Goal: Transaction & Acquisition: Purchase product/service

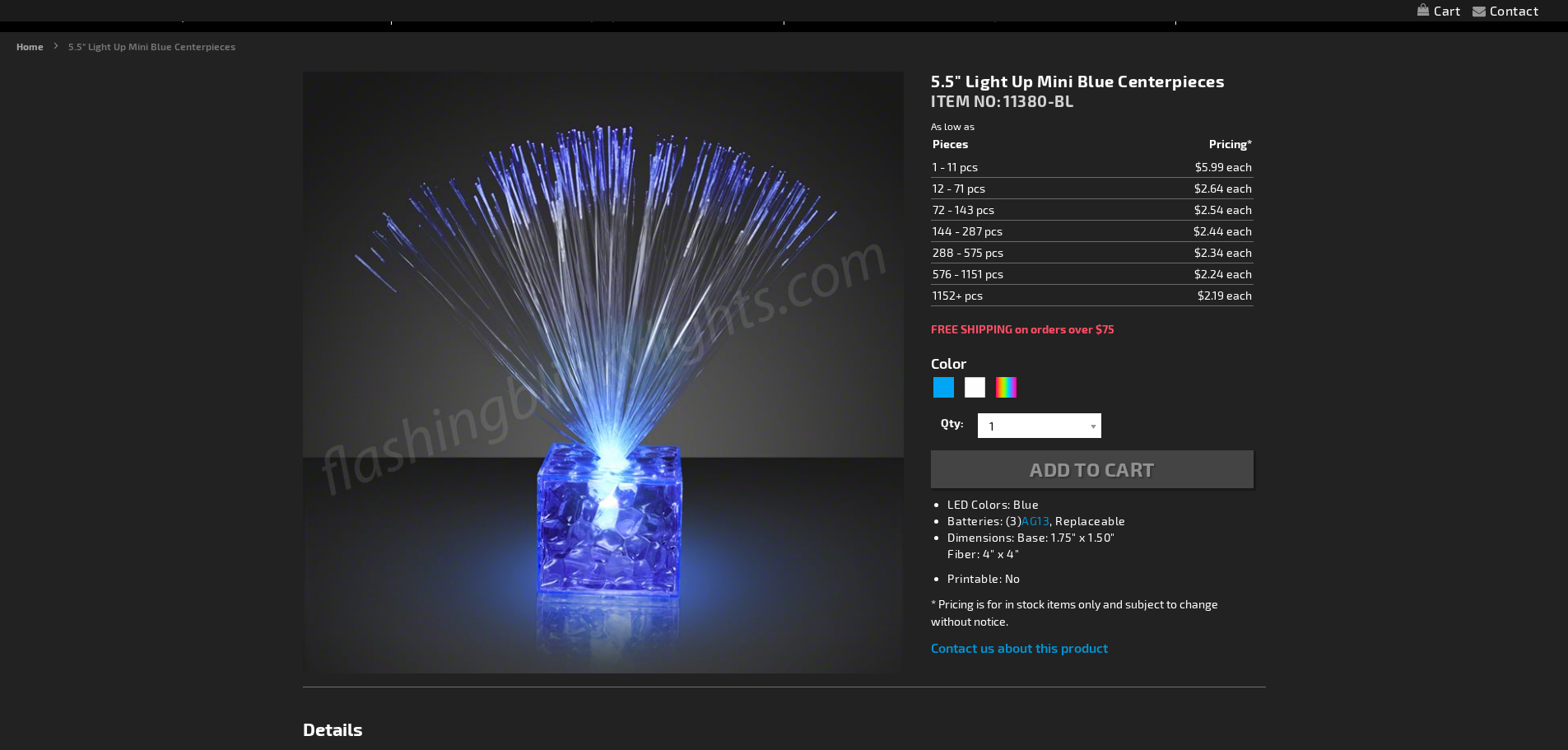
scroll to position [165, 0]
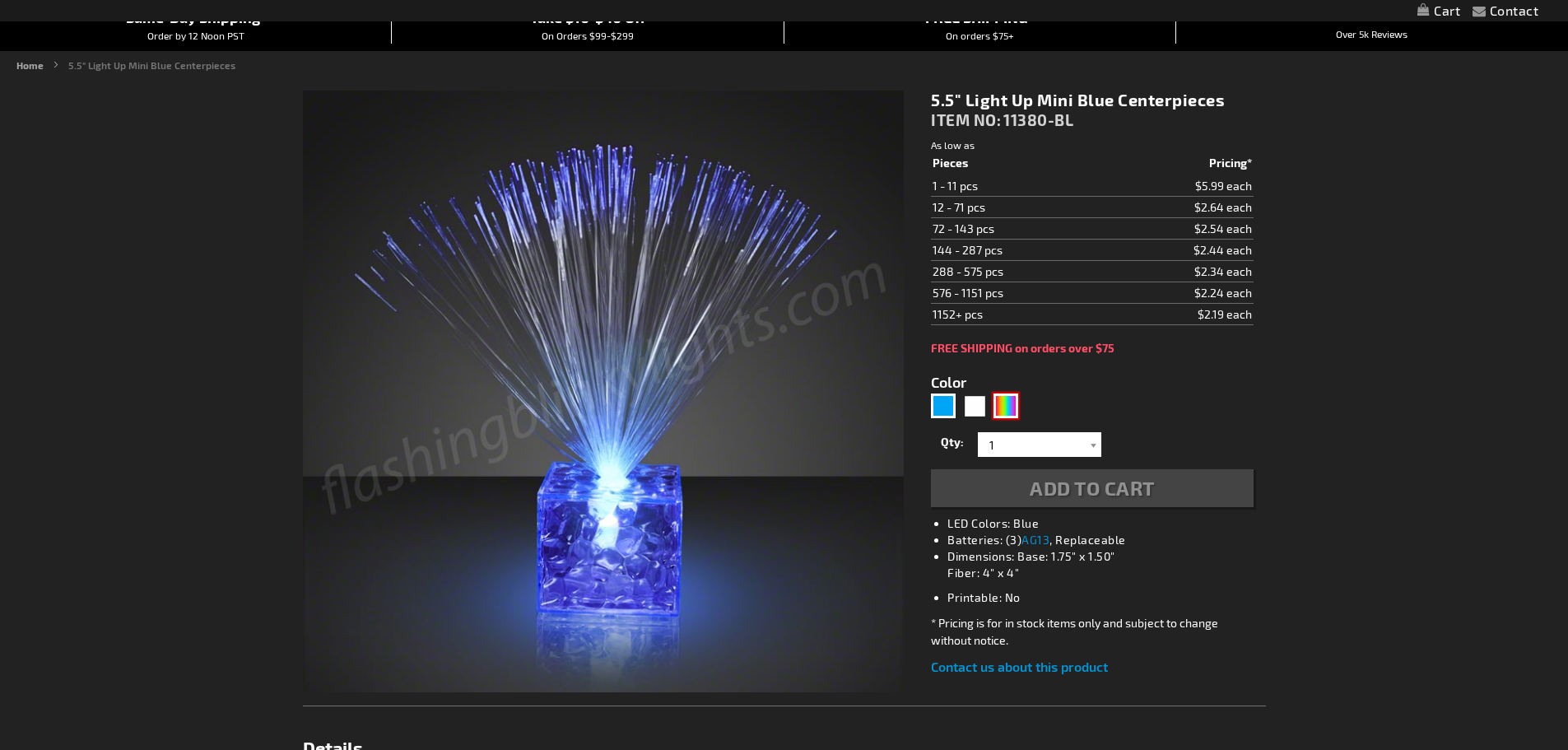
click at [1009, 400] on div "Multicolor" at bounding box center [1005, 405] width 25 height 25
type input "5659"
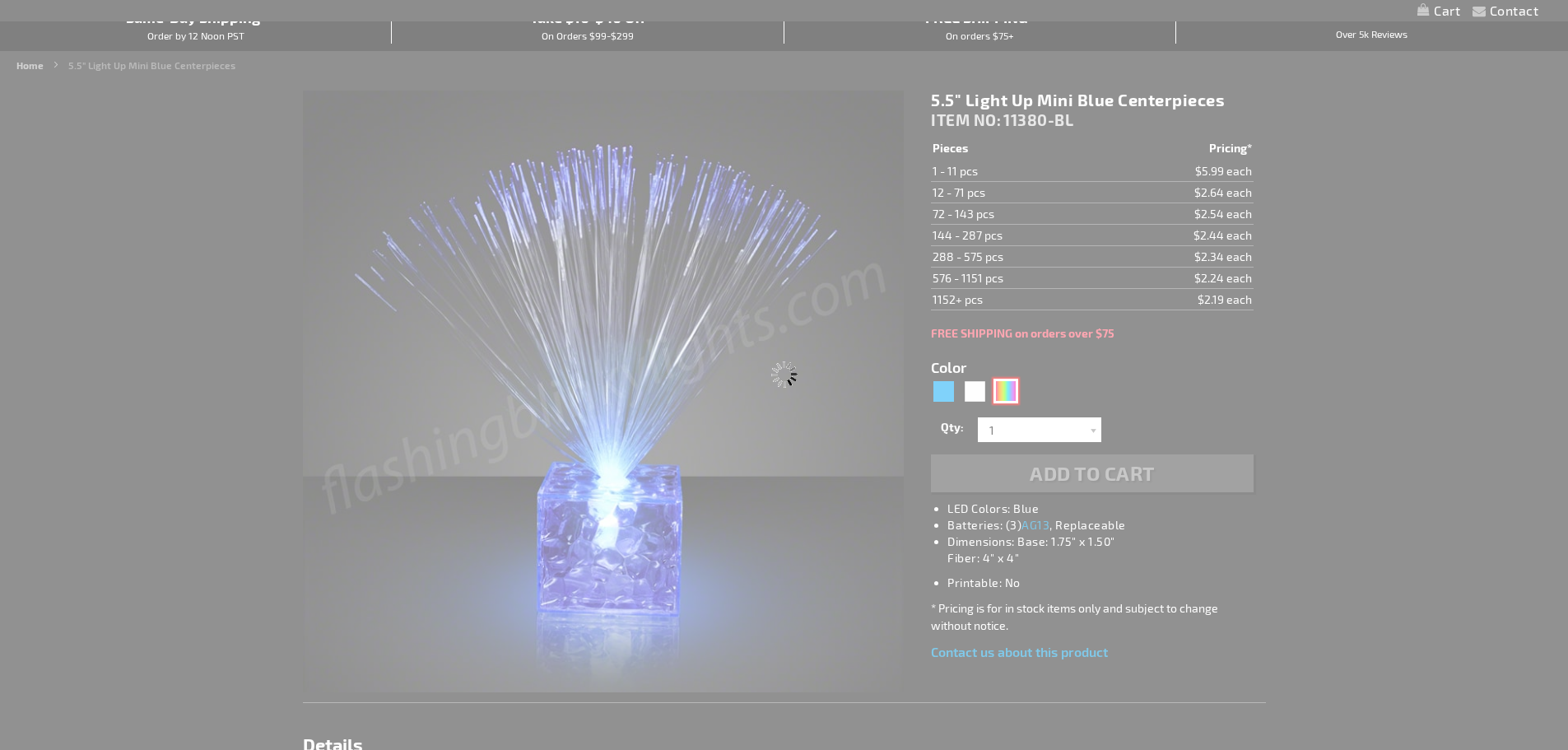
type input "11380-MLT"
type input "Customize - 5.5&quot; Light Up Mini Centerpieces with Color Change LEDs - ITEM …"
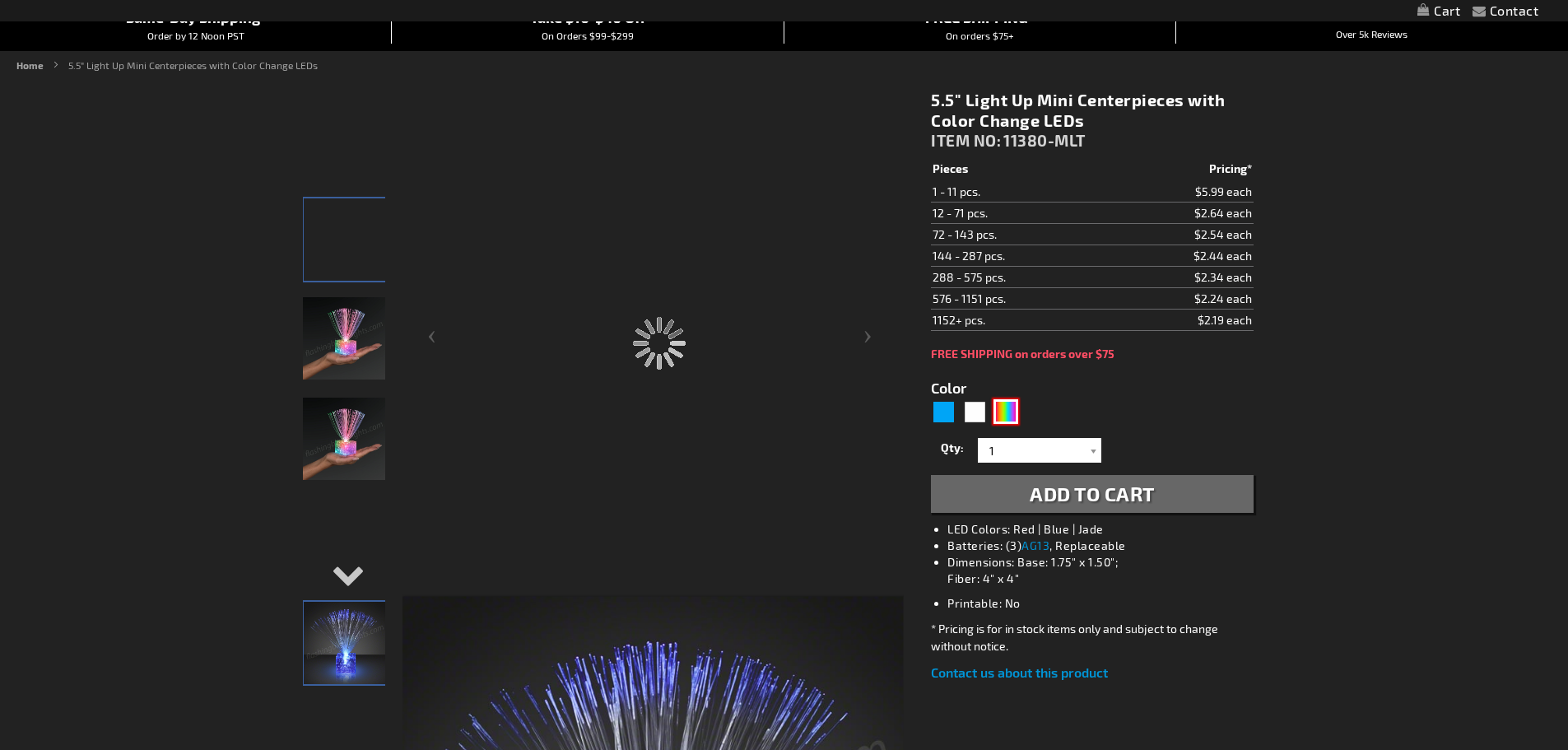
scroll to position [330, 0]
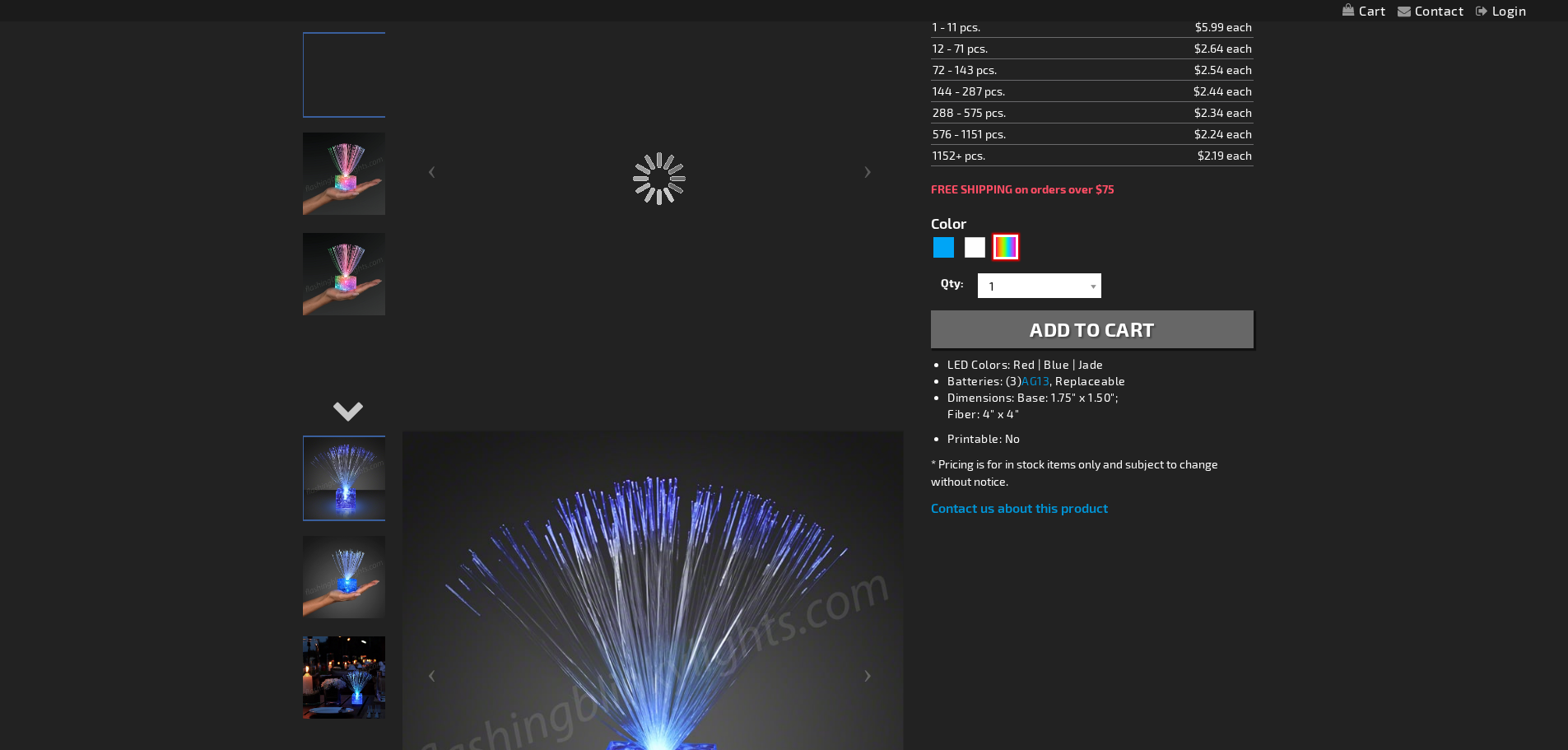
click at [346, 200] on img at bounding box center [344, 173] width 82 height 82
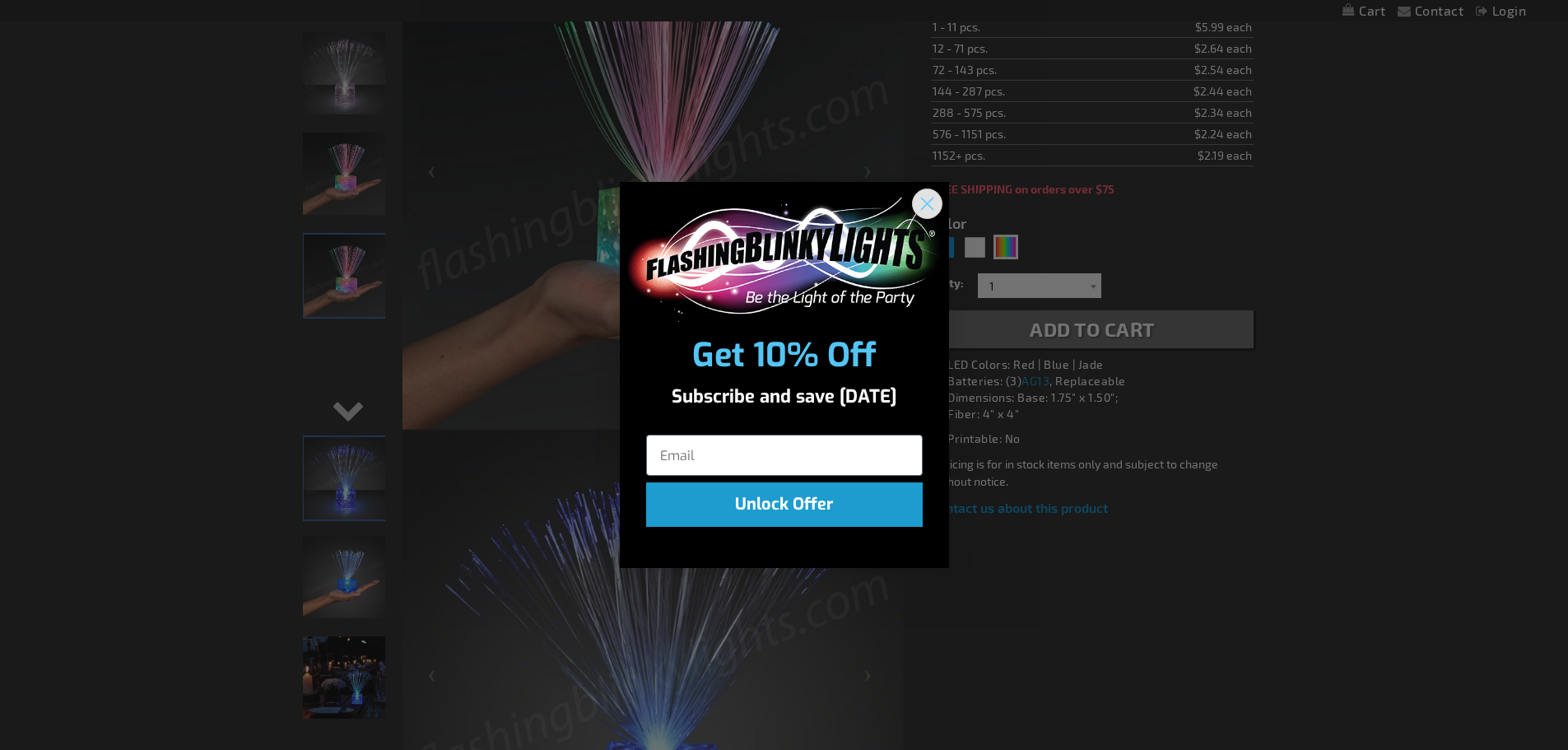
click at [926, 200] on circle "Close dialog" at bounding box center [926, 204] width 27 height 27
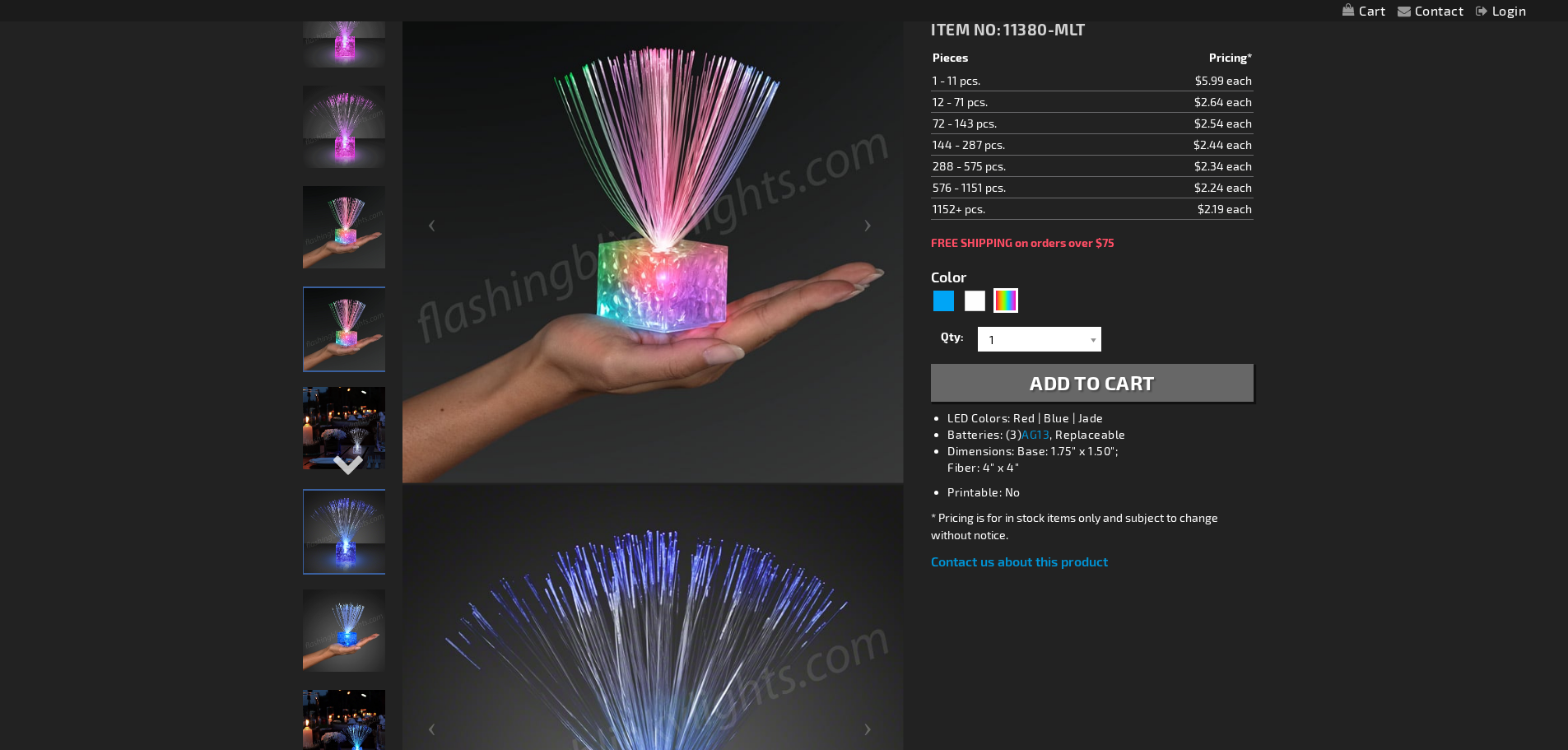
scroll to position [247, 0]
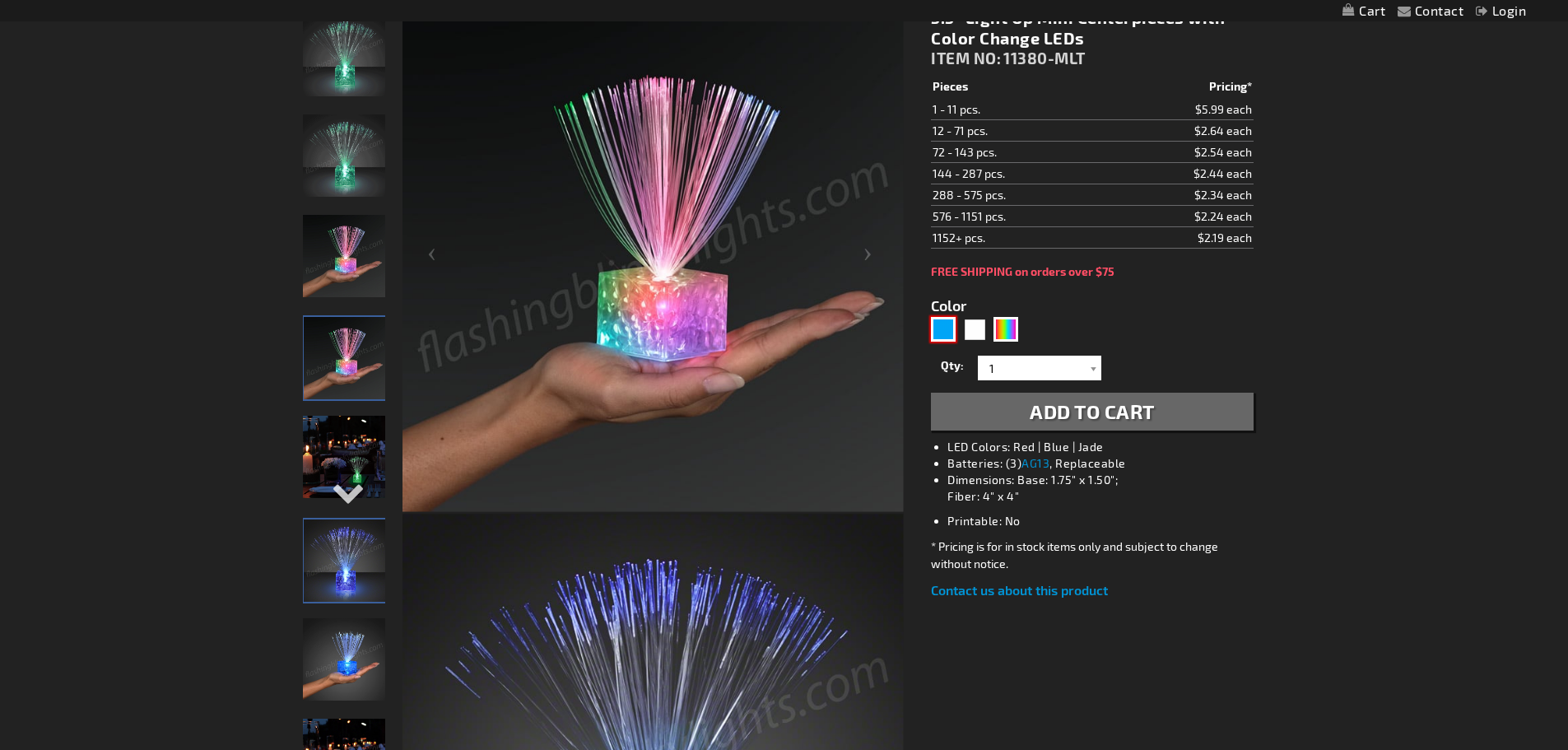
click at [941, 336] on div "Blue" at bounding box center [943, 329] width 25 height 25
type input "5629"
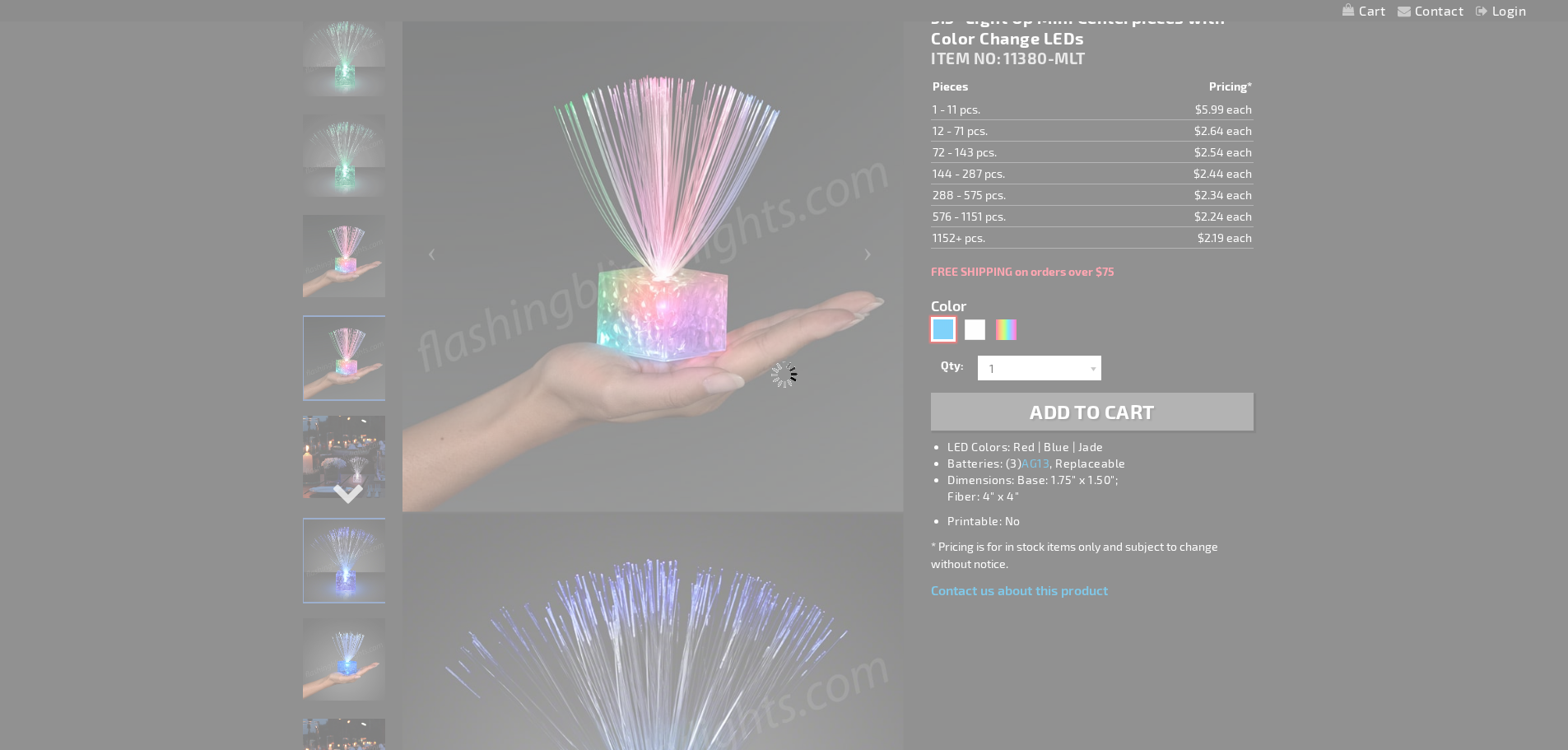
type input "11380-BL"
type input "Customize - 5.5&quot; Light Up Mini Blue Centerpieces - ITEM NO: 11380-BL"
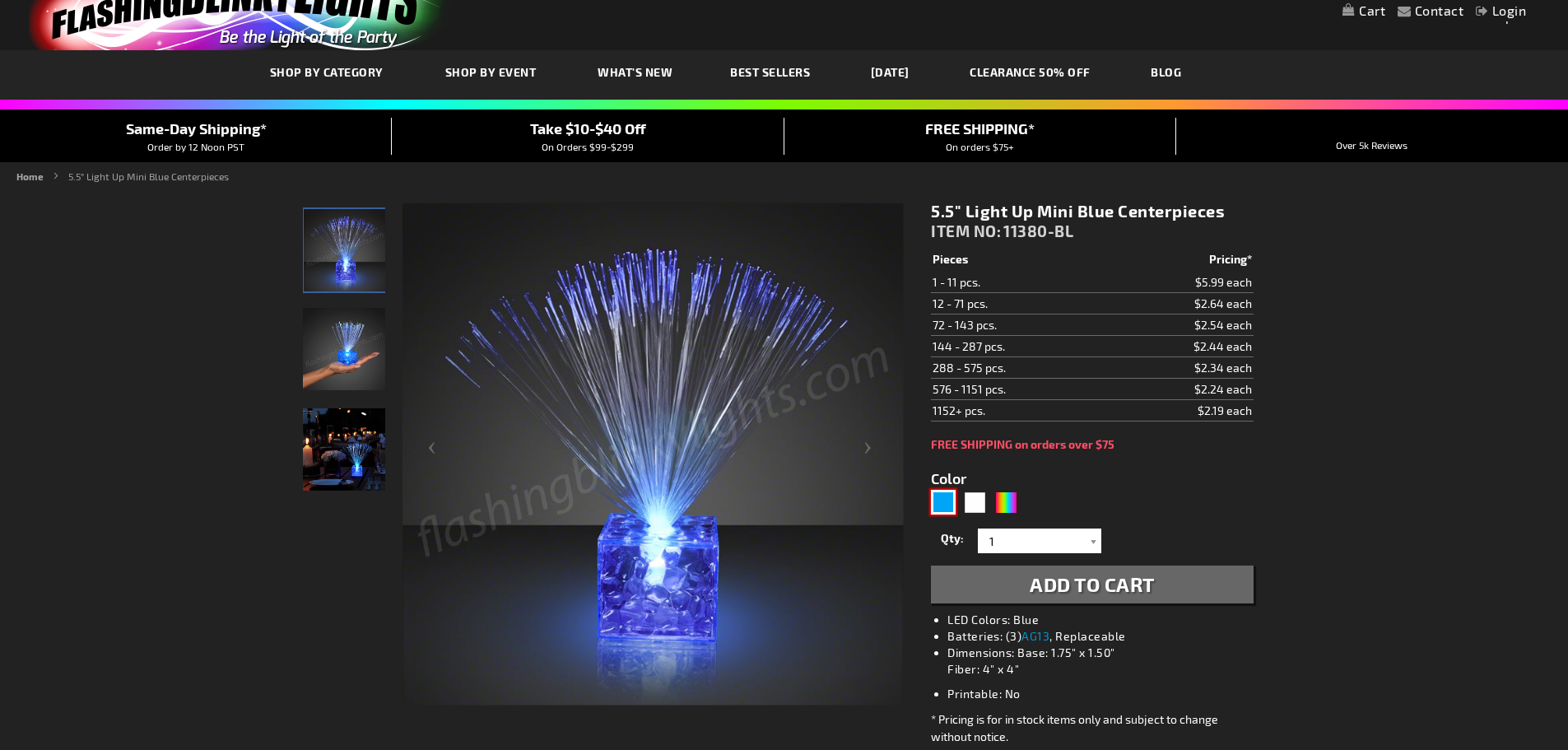
scroll to position [82, 0]
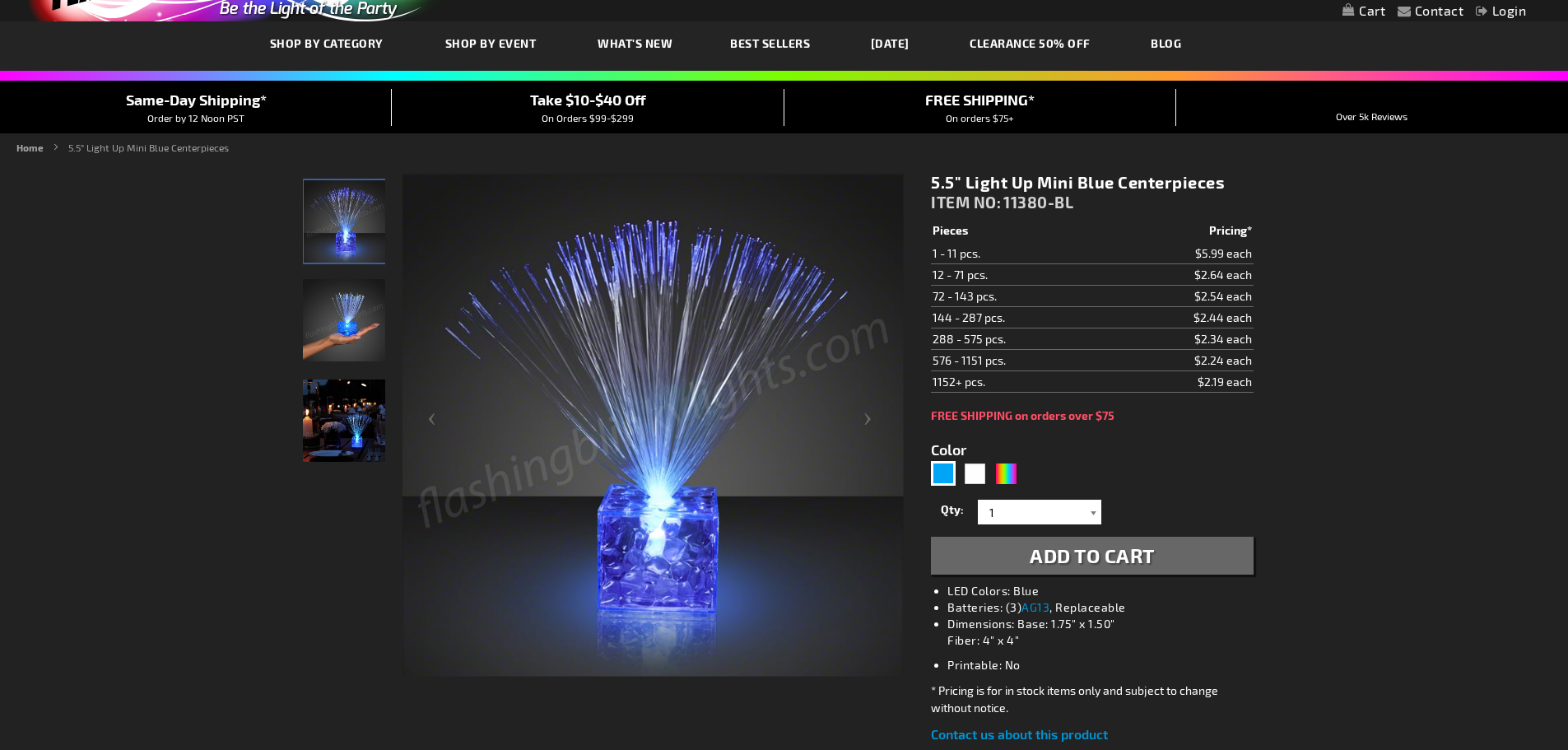
click at [1093, 513] on div at bounding box center [1093, 512] width 16 height 25
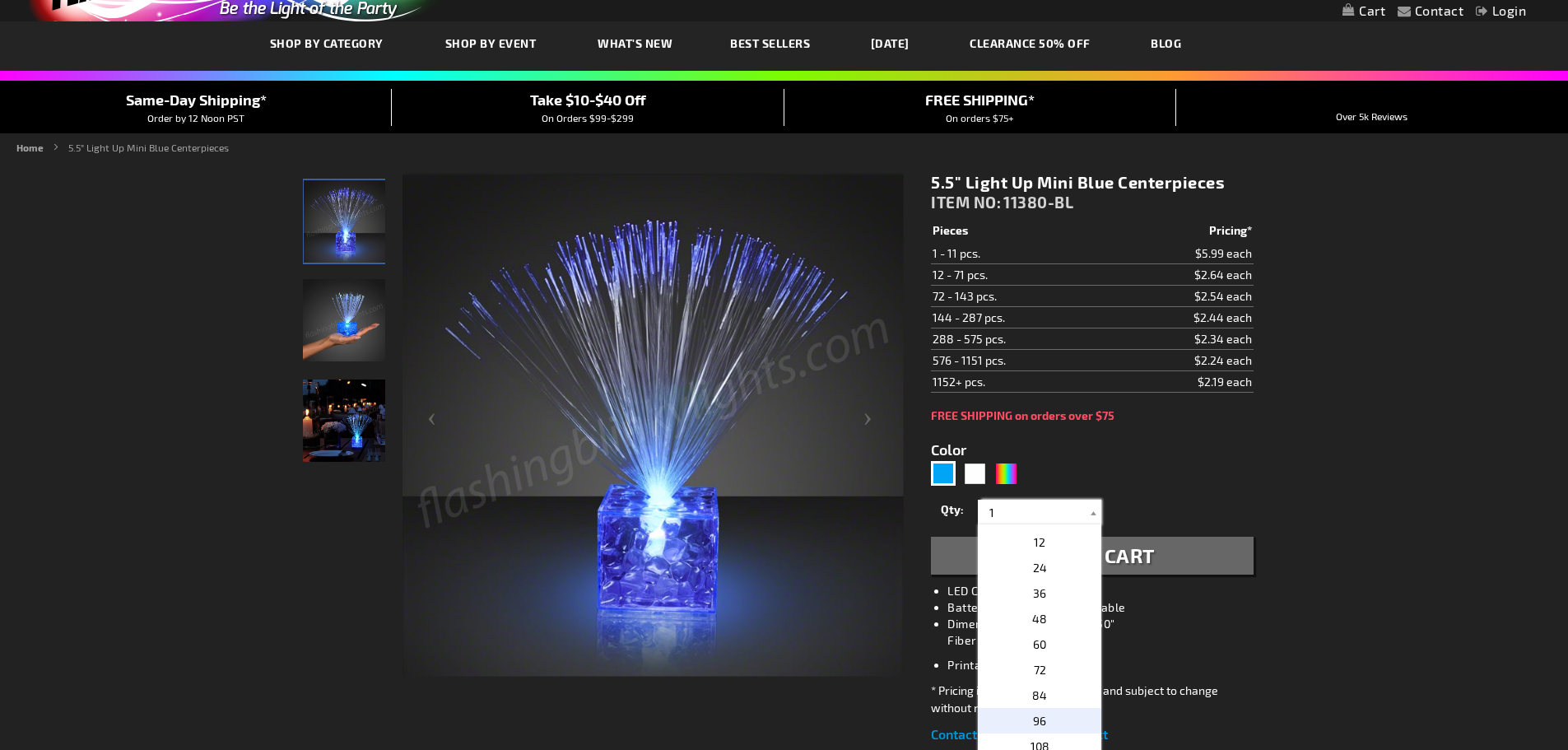
scroll to position [247, 0]
click at [1039, 593] on span "24" at bounding box center [1040, 596] width 14 height 14
type input "24"
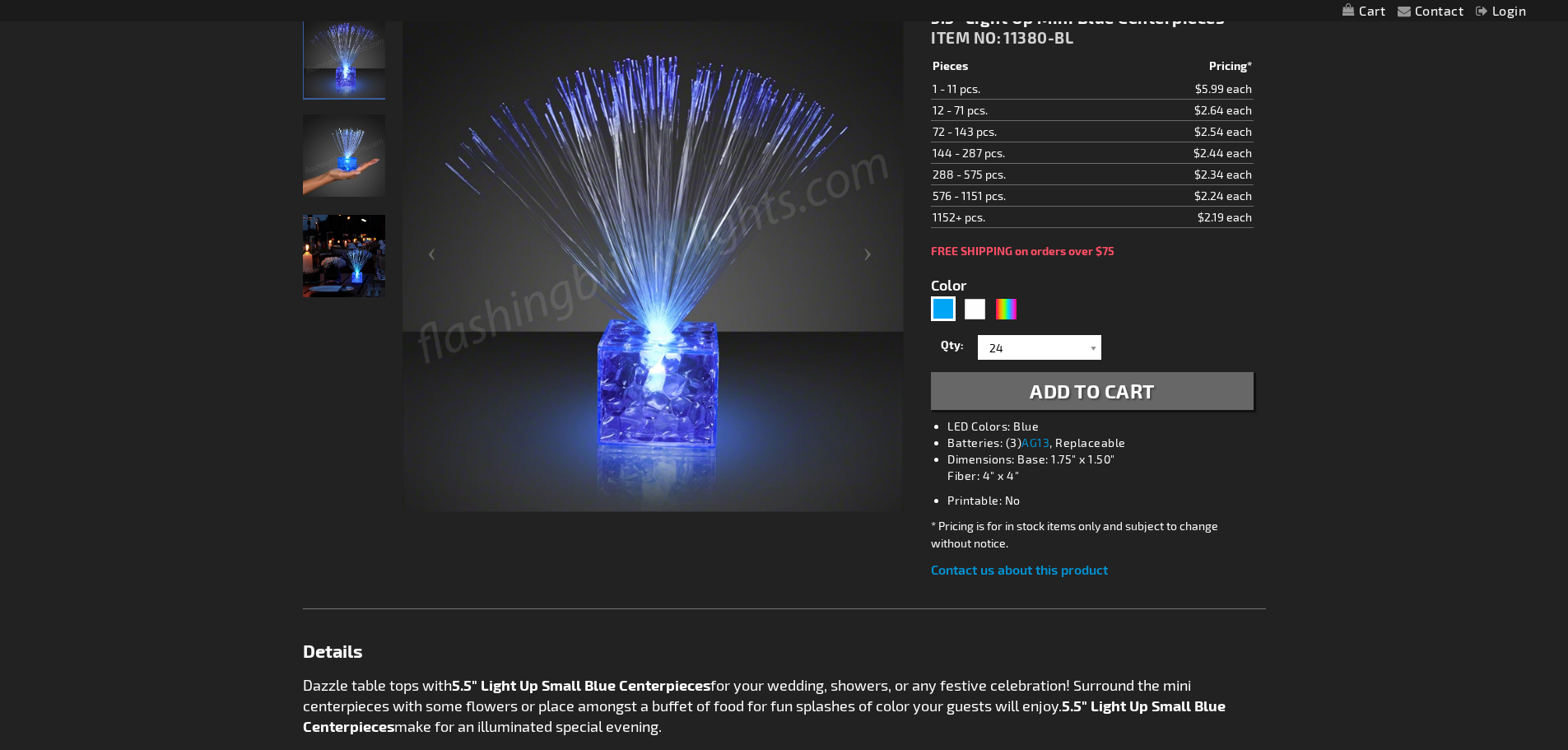
click at [1107, 389] on span "Add to Cart" at bounding box center [1092, 391] width 125 height 24
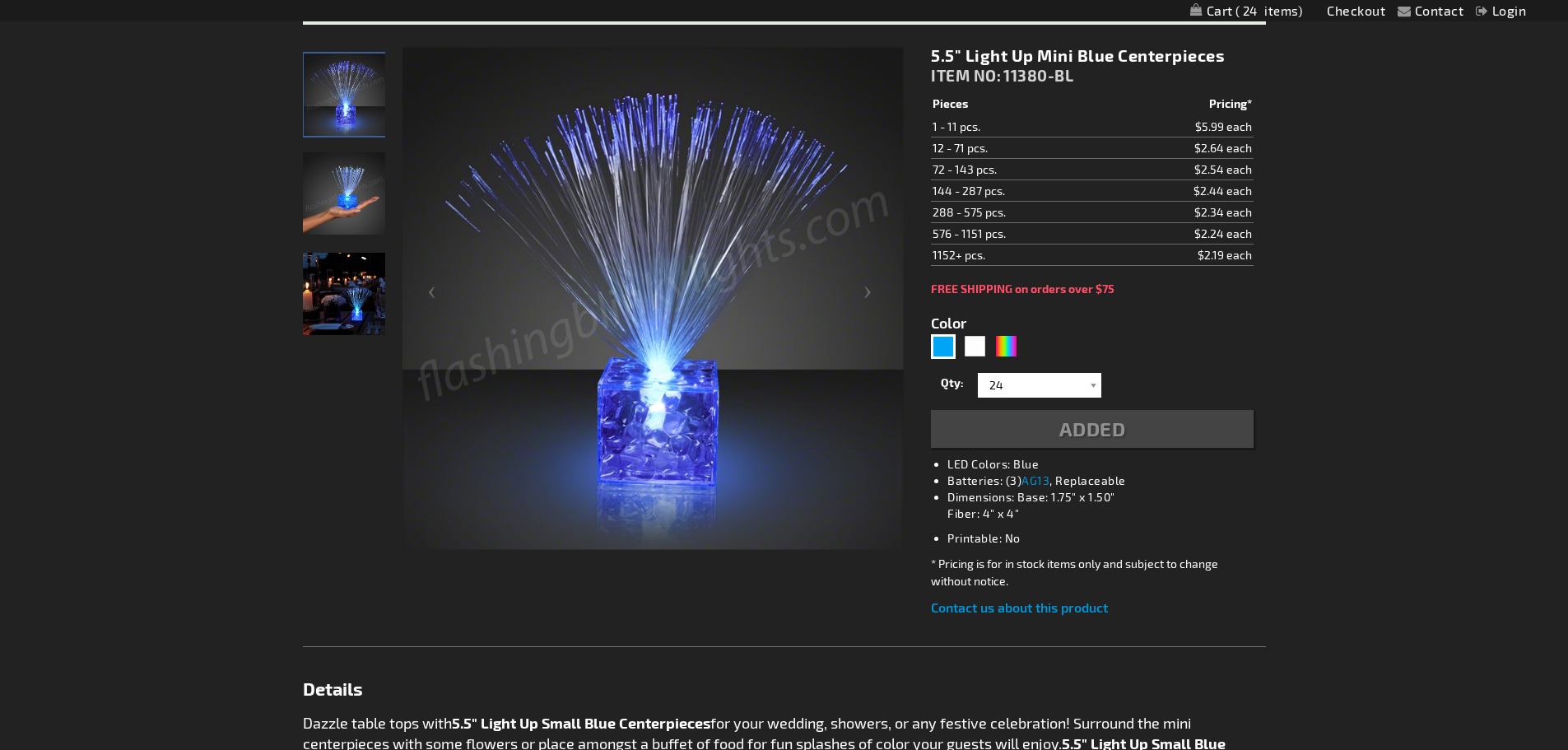
scroll to position [285, 0]
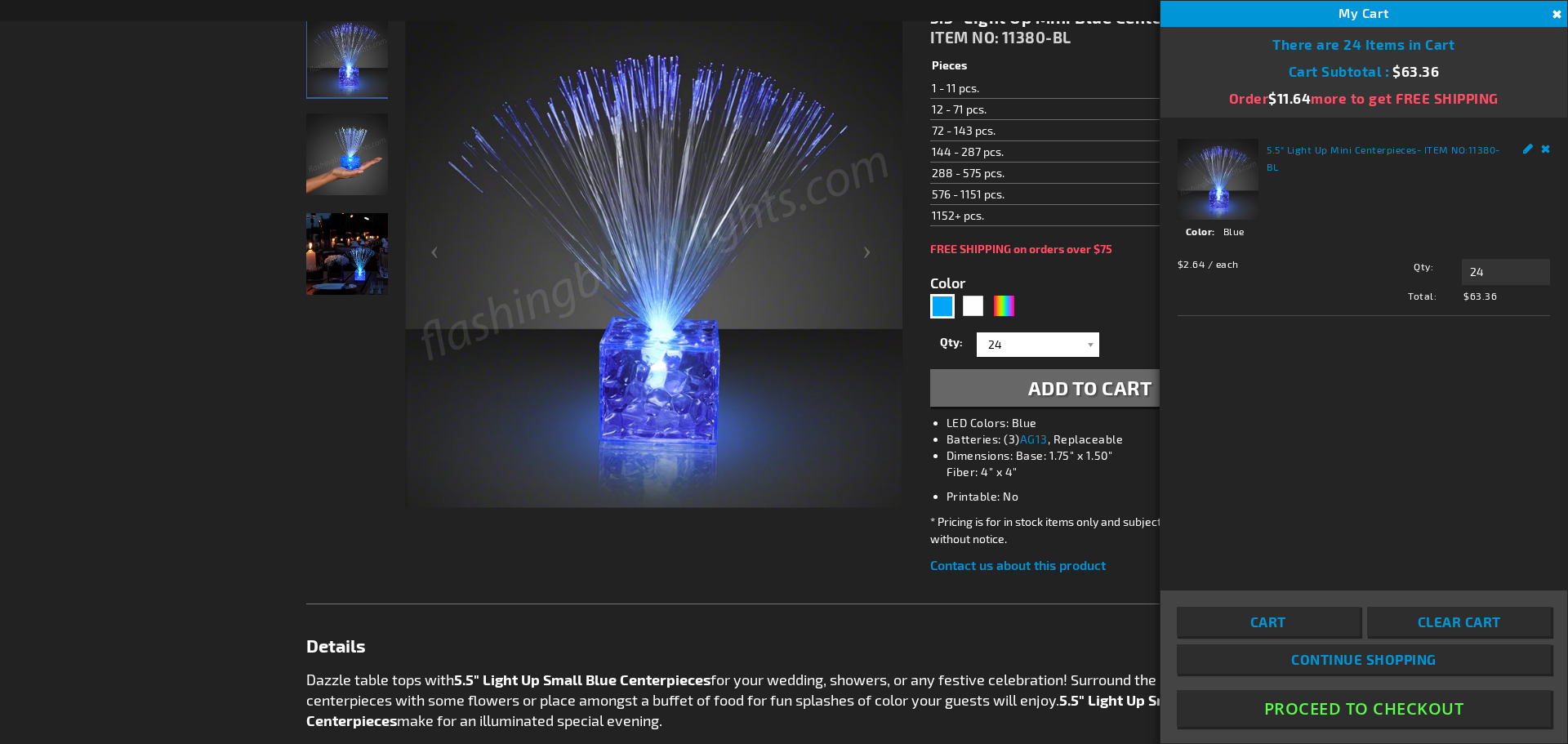
click at [1379, 707] on button "Proceed To Checkout" at bounding box center [1363, 709] width 374 height 37
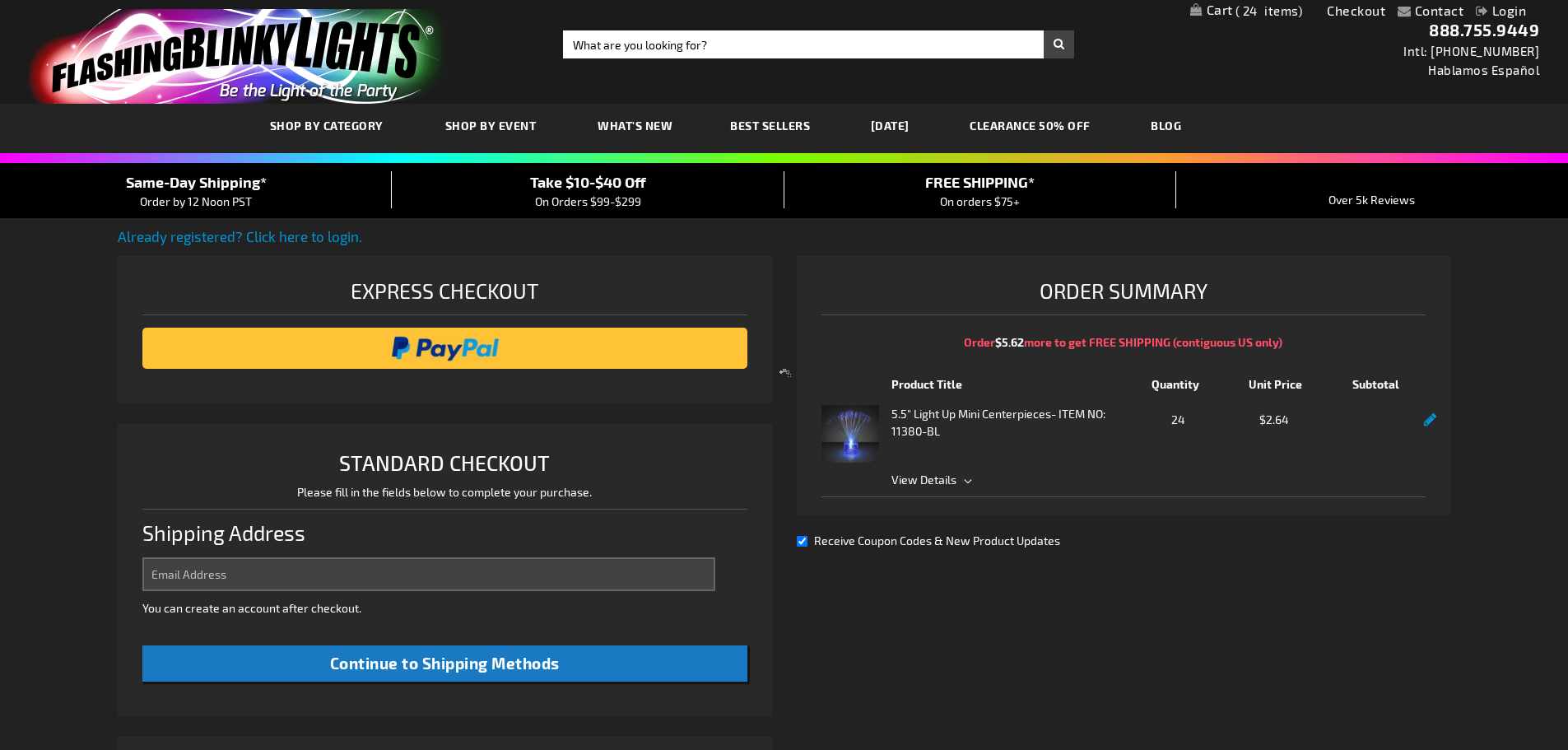
select select "US"
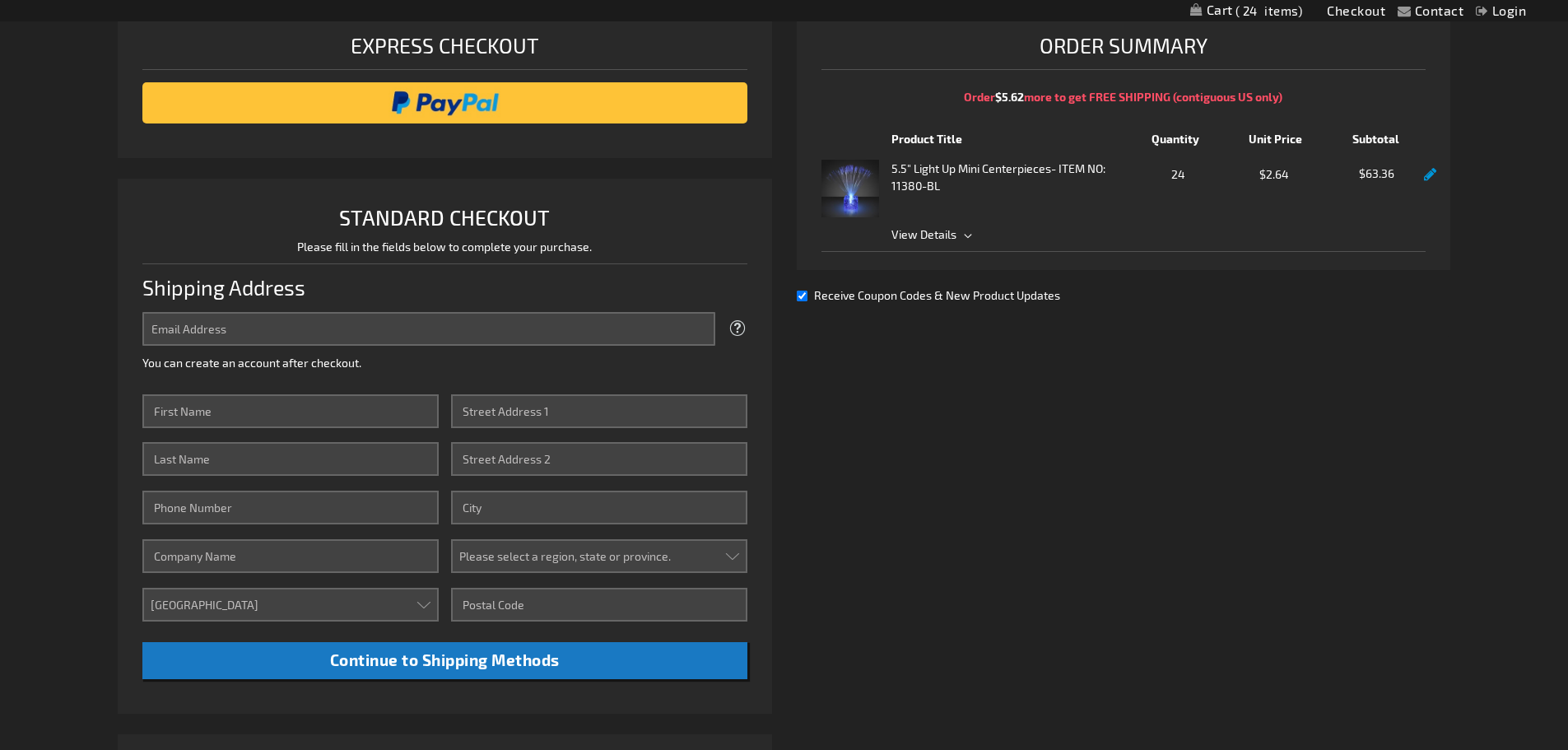
scroll to position [247, 0]
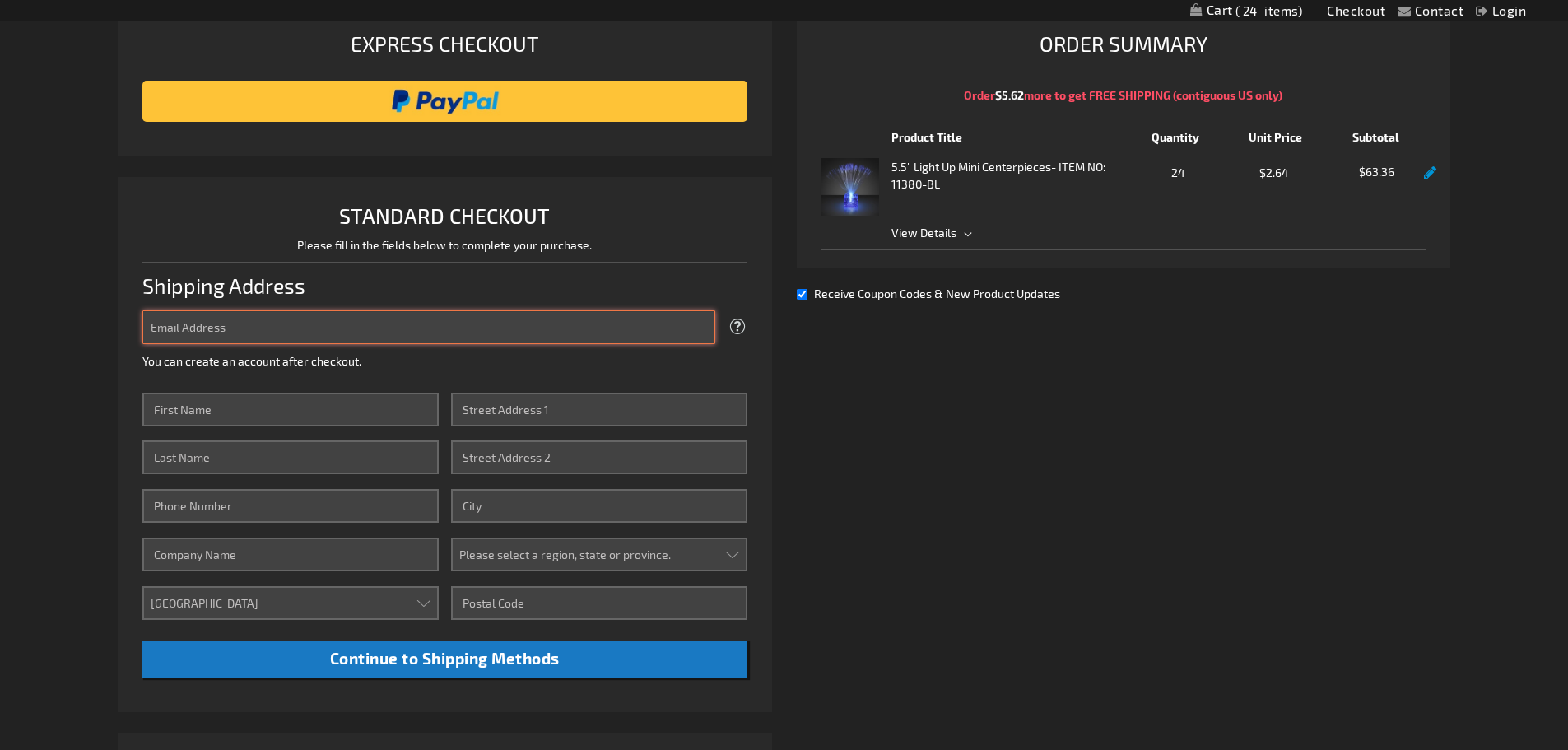
click at [297, 315] on input "Email Address" at bounding box center [429, 328] width 573 height 34
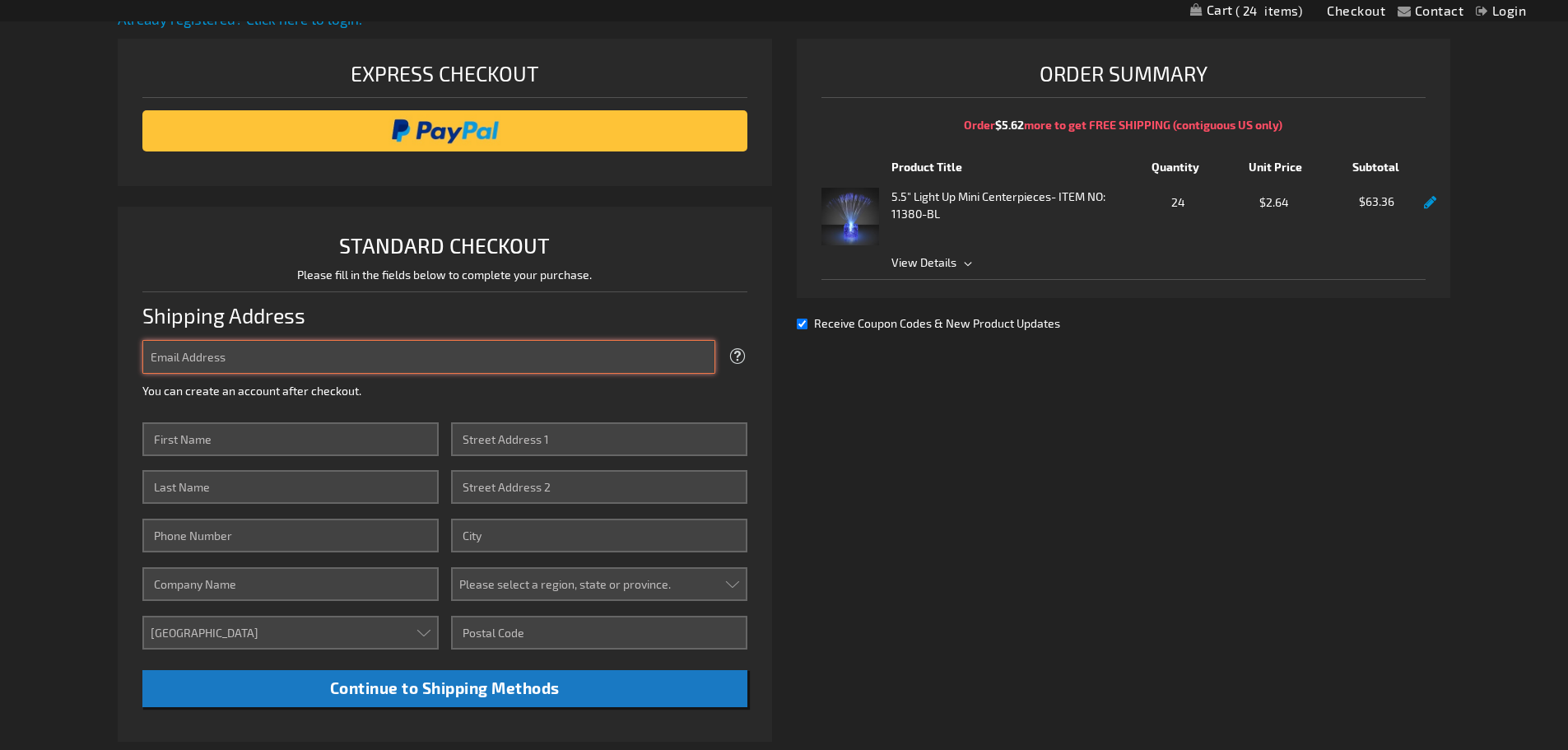
scroll to position [165, 0]
